Goal: Check status: Check status

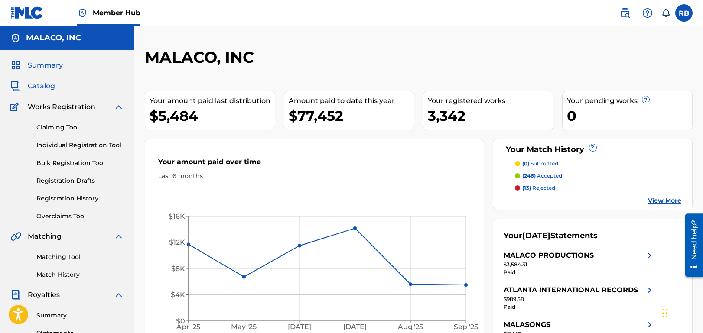
click at [46, 84] on span "Catalog" at bounding box center [41, 86] width 27 height 10
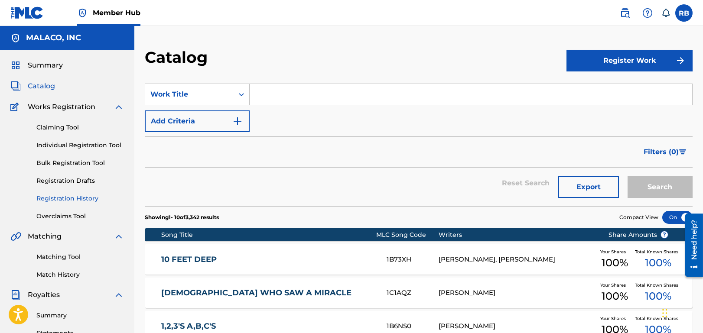
click at [69, 196] on link "Registration History" at bounding box center [79, 198] width 87 height 9
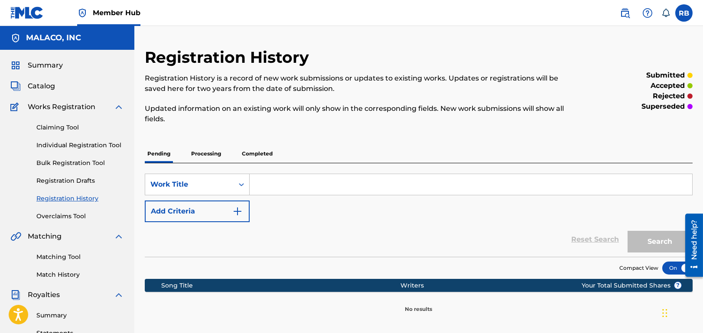
click at [198, 154] on p "Processing" at bounding box center [205, 154] width 35 height 18
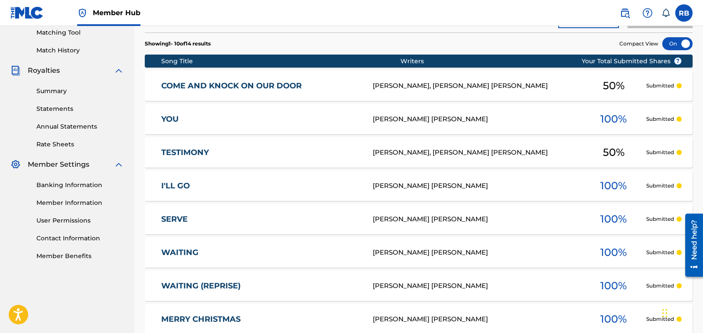
scroll to position [260, 0]
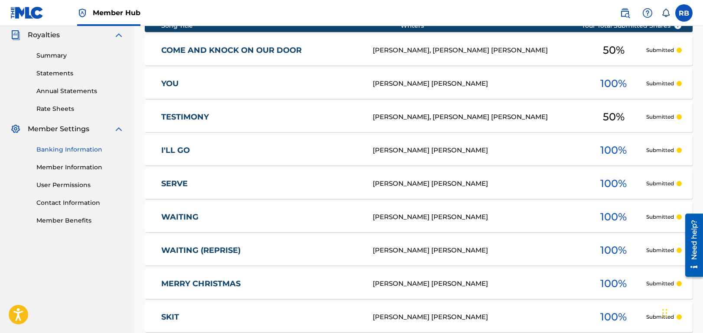
click at [71, 146] on link "Banking Information" at bounding box center [79, 149] width 87 height 9
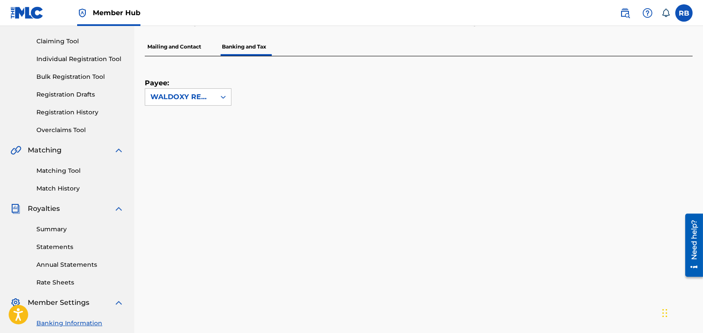
scroll to position [87, 0]
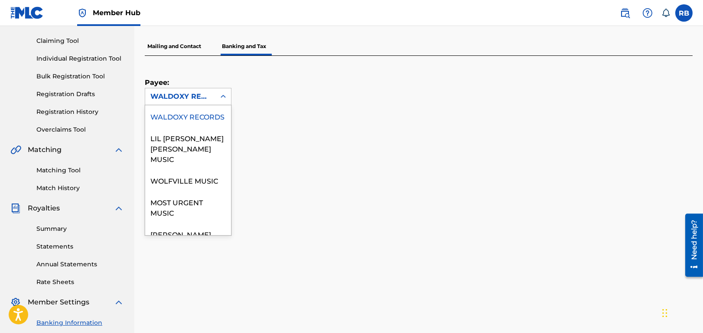
click at [209, 91] on div "WALDOXY RECORDS" at bounding box center [180, 96] width 60 height 10
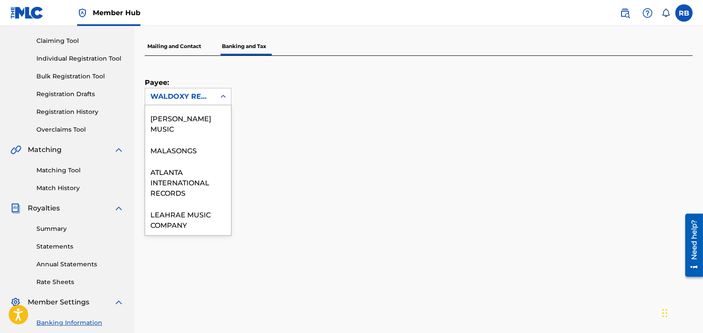
scroll to position [233, 0]
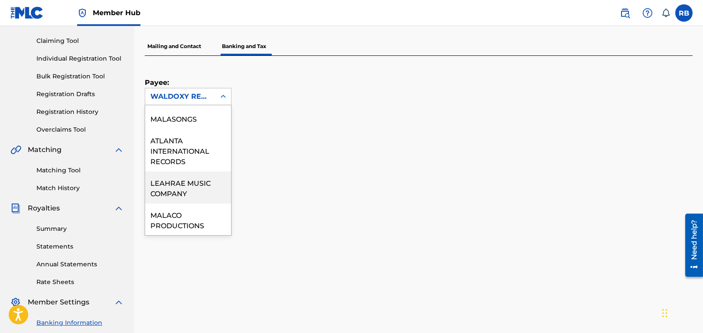
click at [178, 182] on div "LEAHRAE MUSIC COMPANY" at bounding box center [188, 188] width 86 height 32
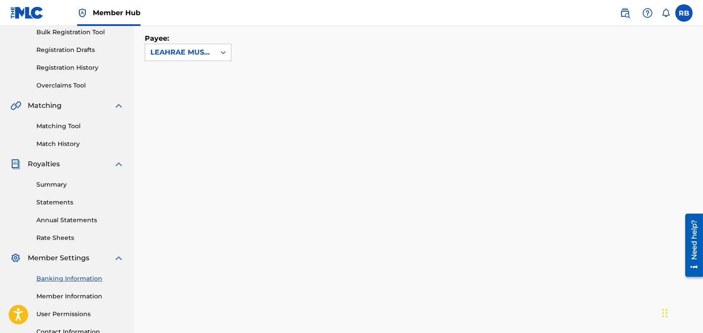
scroll to position [130, 0]
click at [208, 51] on div "LEAHRAE MUSIC COMPANY" at bounding box center [180, 53] width 60 height 10
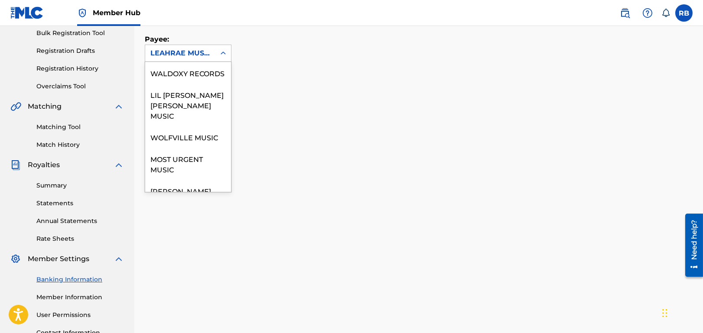
scroll to position [212, 0]
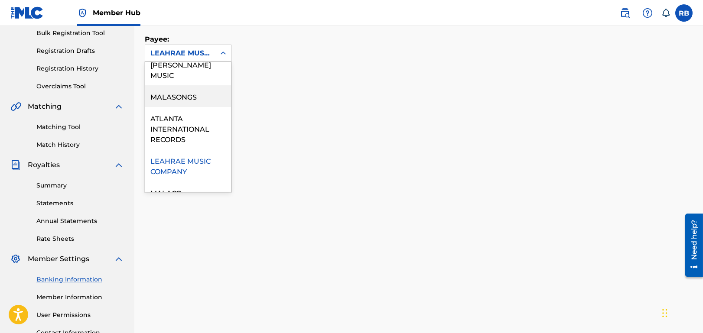
click at [186, 95] on div "MALASONGS" at bounding box center [188, 96] width 86 height 22
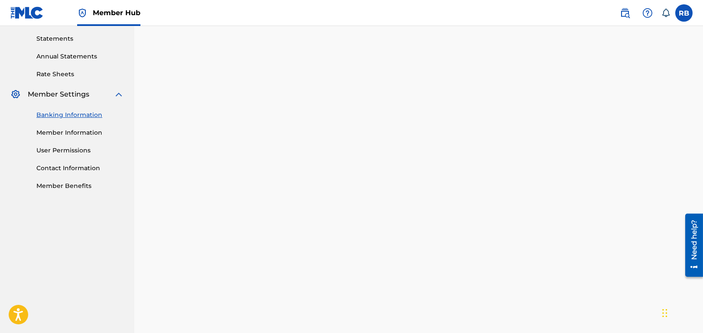
scroll to position [303, 0]
